Goal: Information Seeking & Learning: Find specific fact

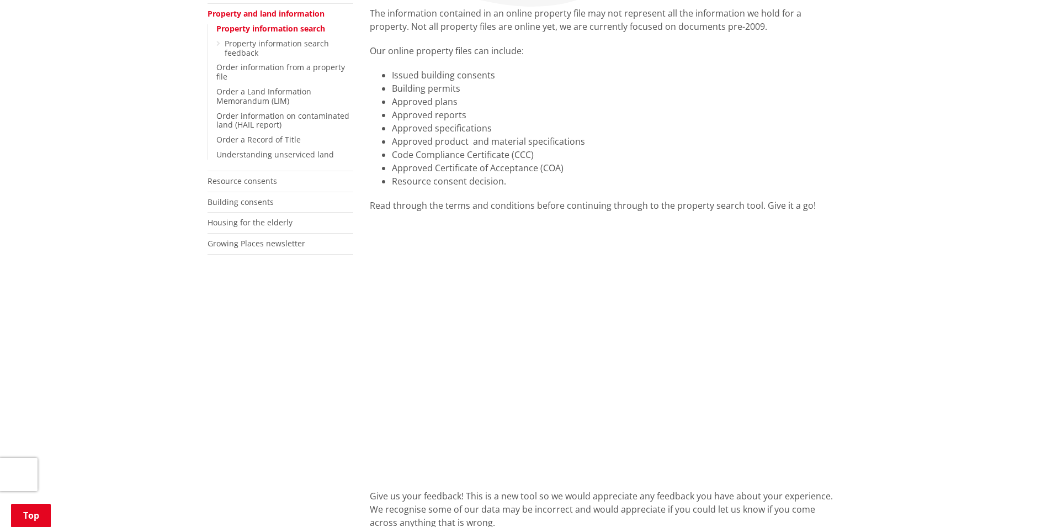
scroll to position [221, 0]
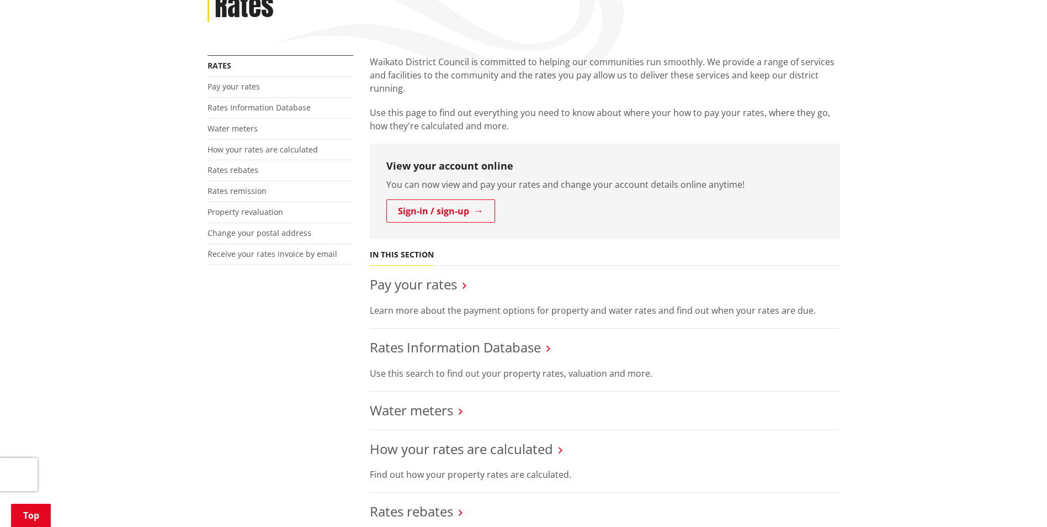
scroll to position [221, 0]
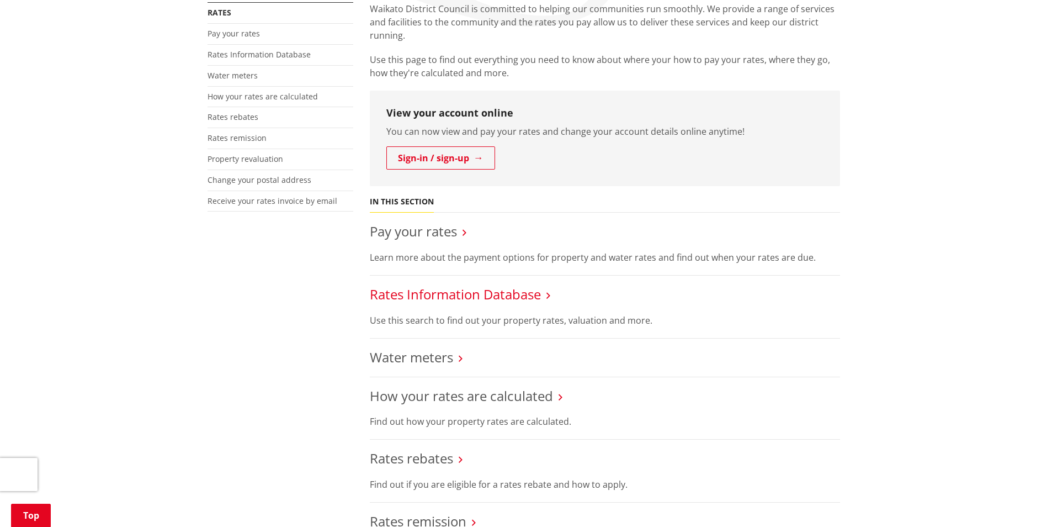
click at [476, 299] on link "Rates Information Database" at bounding box center [455, 294] width 171 height 18
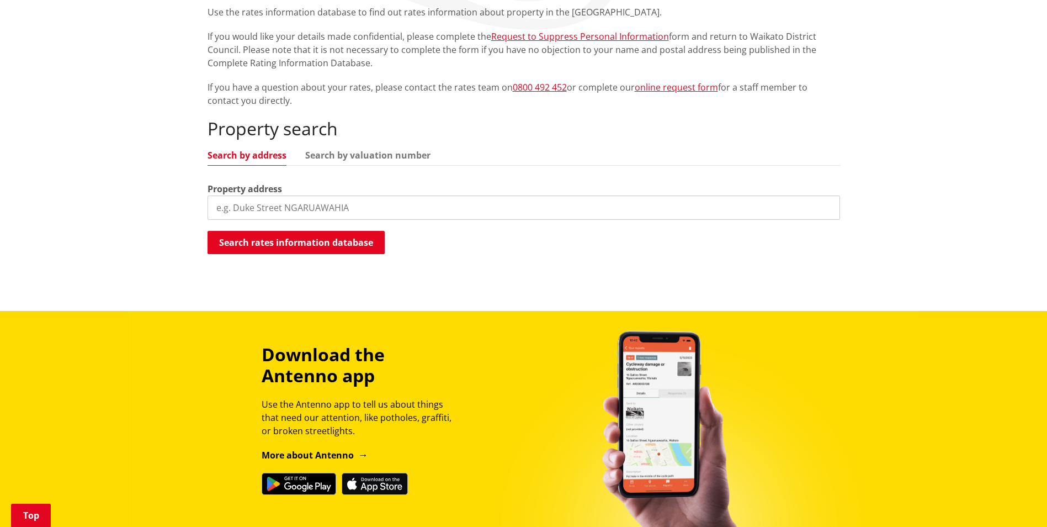
scroll to position [221, 0]
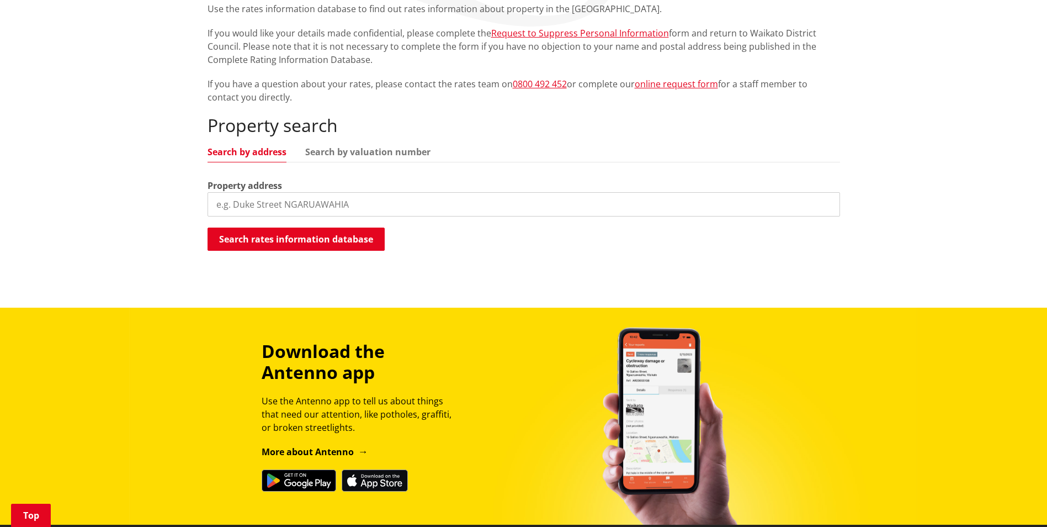
click at [246, 201] on input "search" at bounding box center [524, 204] width 633 height 24
type input "[STREET_ADDRESS]"
click at [321, 241] on button "Search rates information database" at bounding box center [296, 238] width 177 height 23
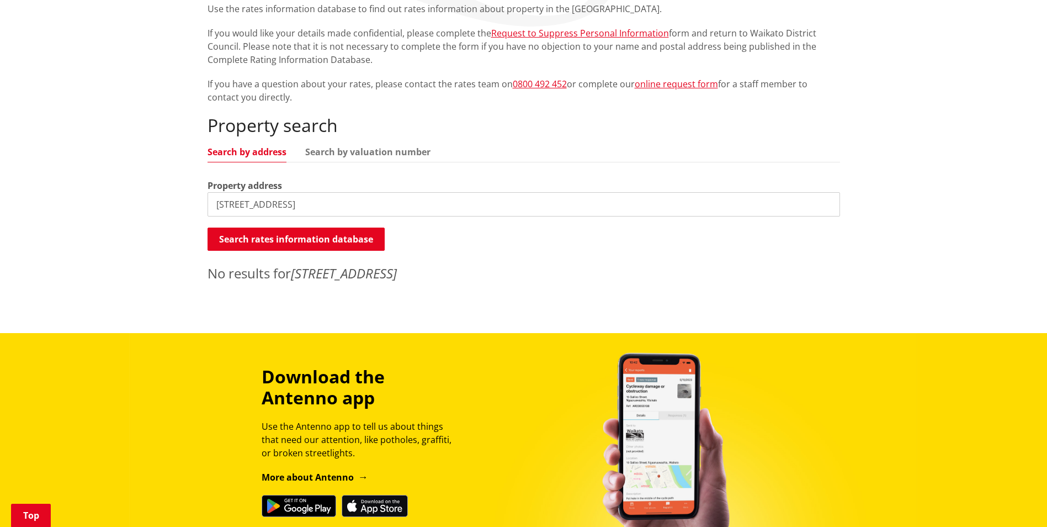
click at [320, 201] on input "7 Pipi Crescent, Tuakau" at bounding box center [524, 204] width 633 height 24
click at [132, 213] on div "Home Services and facilities Rates Rates Information Database Rates Information…" at bounding box center [523, 111] width 1047 height 443
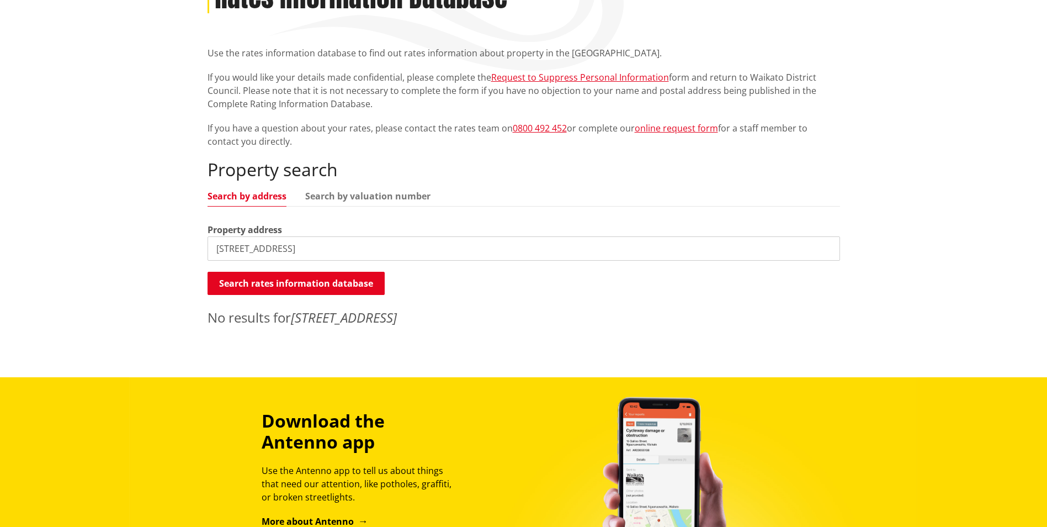
scroll to position [0, 0]
